Goal: Find specific page/section: Find specific page/section

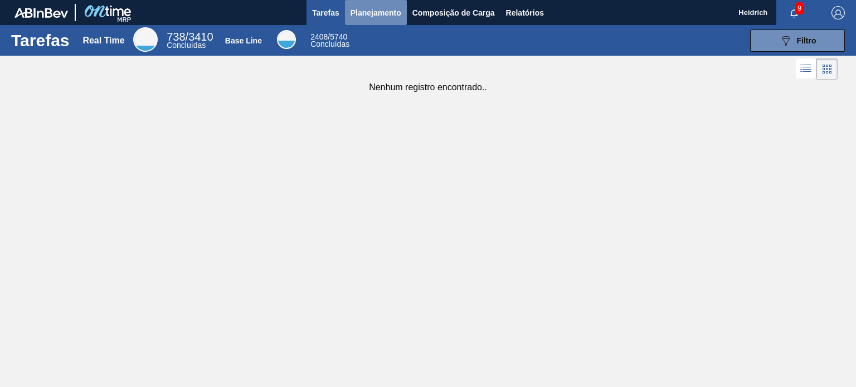
click at [384, 14] on span "Planejamento" at bounding box center [375, 12] width 51 height 13
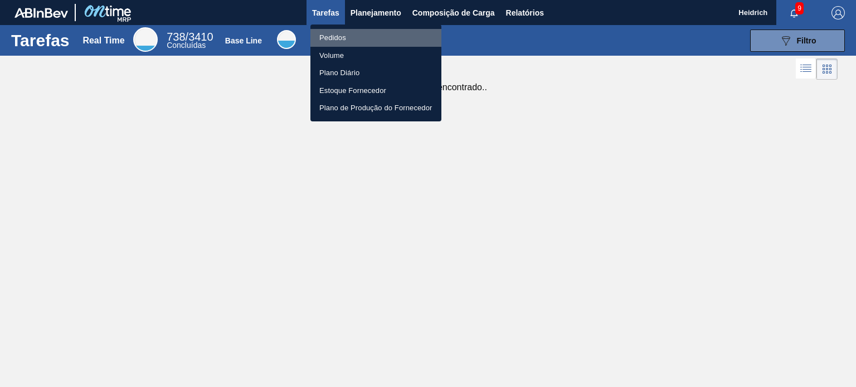
click at [336, 40] on li "Pedidos" at bounding box center [375, 38] width 131 height 18
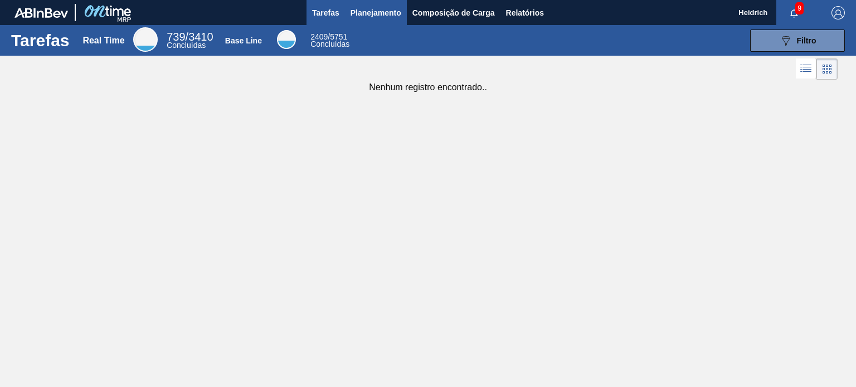
click at [368, 14] on span "Planejamento" at bounding box center [375, 12] width 51 height 13
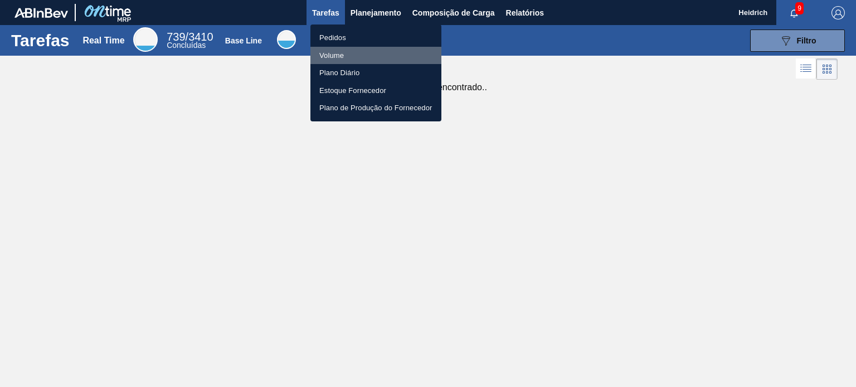
click at [338, 53] on li "Volume" at bounding box center [375, 56] width 131 height 18
